Goal: Task Accomplishment & Management: Manage account settings

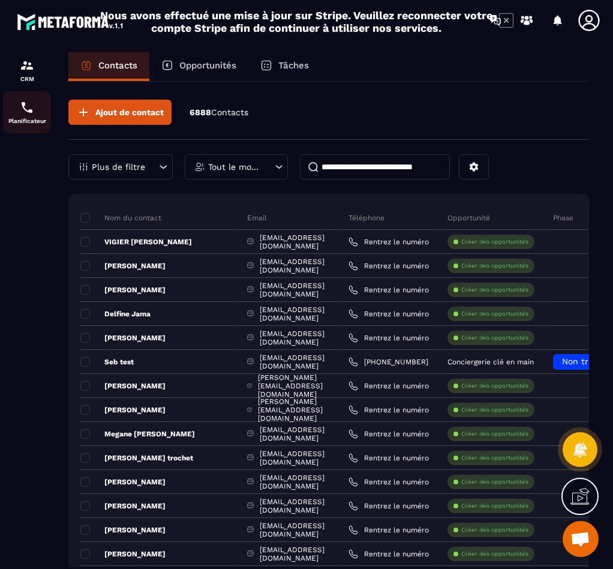
click at [32, 118] on p "Planificateur" at bounding box center [27, 121] width 48 height 7
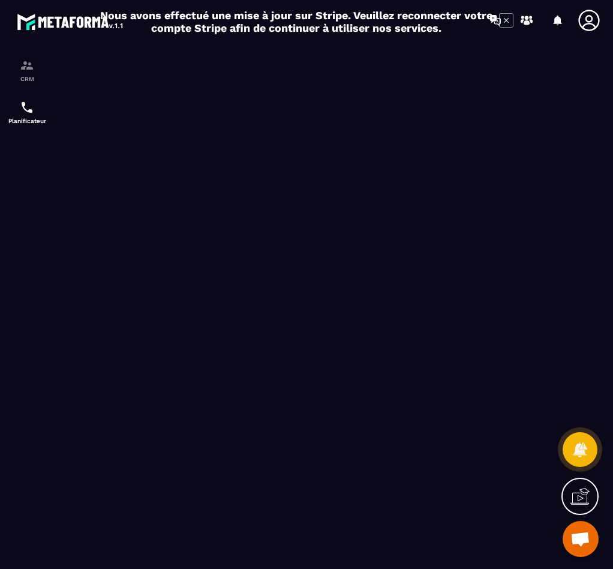
click at [587, 8] on icon at bounding box center [589, 20] width 24 height 24
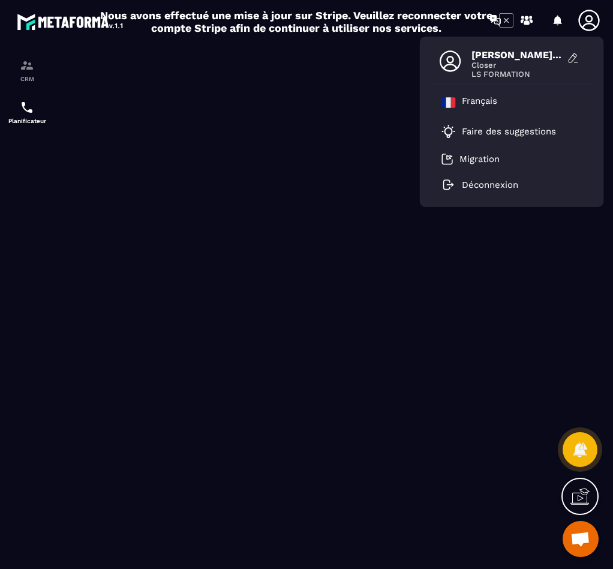
click at [491, 64] on span "Closer" at bounding box center [516, 65] width 90 height 9
click at [449, 61] on icon at bounding box center [451, 61] width 24 height 24
click at [564, 59] on button at bounding box center [573, 58] width 24 height 18
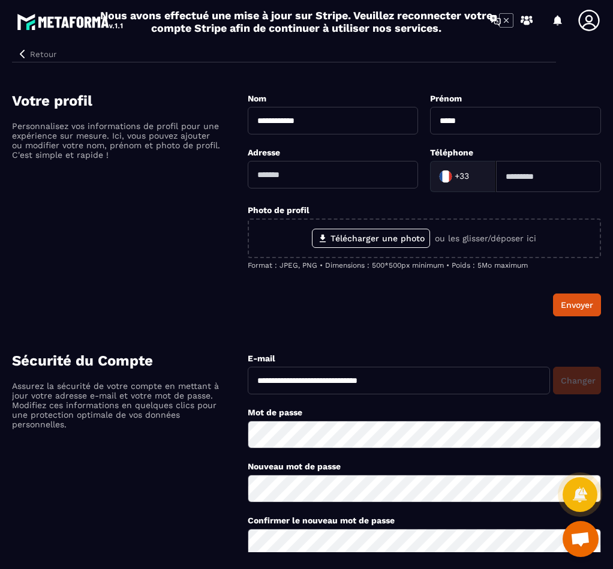
click at [523, 176] on input at bounding box center [548, 176] width 105 height 31
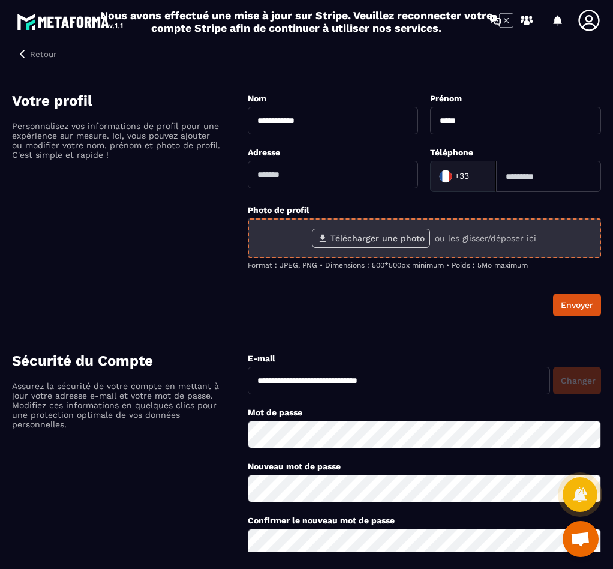
click at [376, 237] on label "Télécharger une photo" at bounding box center [371, 238] width 118 height 19
click at [0, 0] on input "Télécharger une photo" at bounding box center [0, 0] width 0 height 0
